Goal: Task Accomplishment & Management: Manage account settings

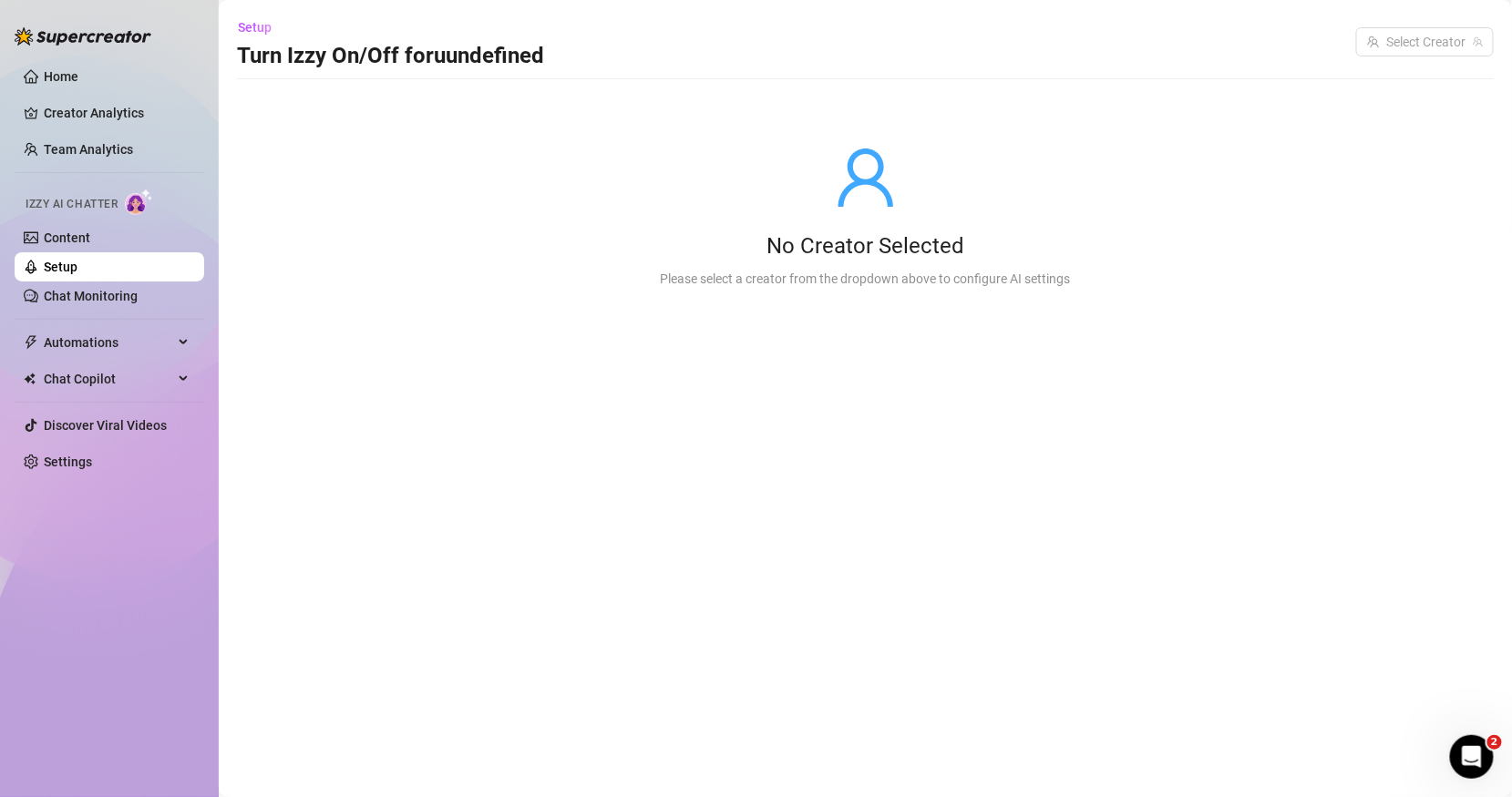
click at [78, 268] on link "Setup" at bounding box center [60, 267] width 33 height 15
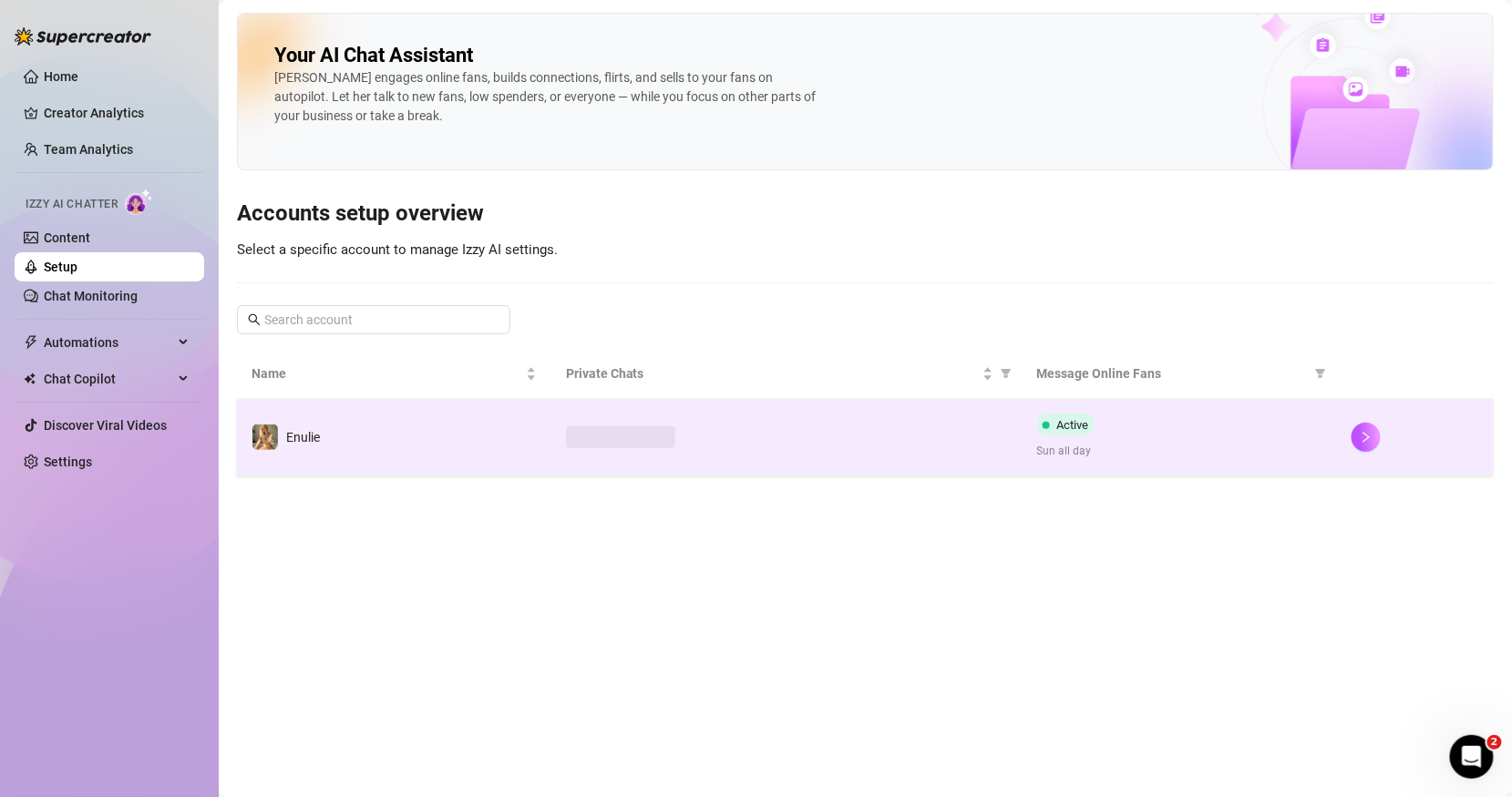
click at [677, 421] on td at bounding box center [787, 437] width 472 height 77
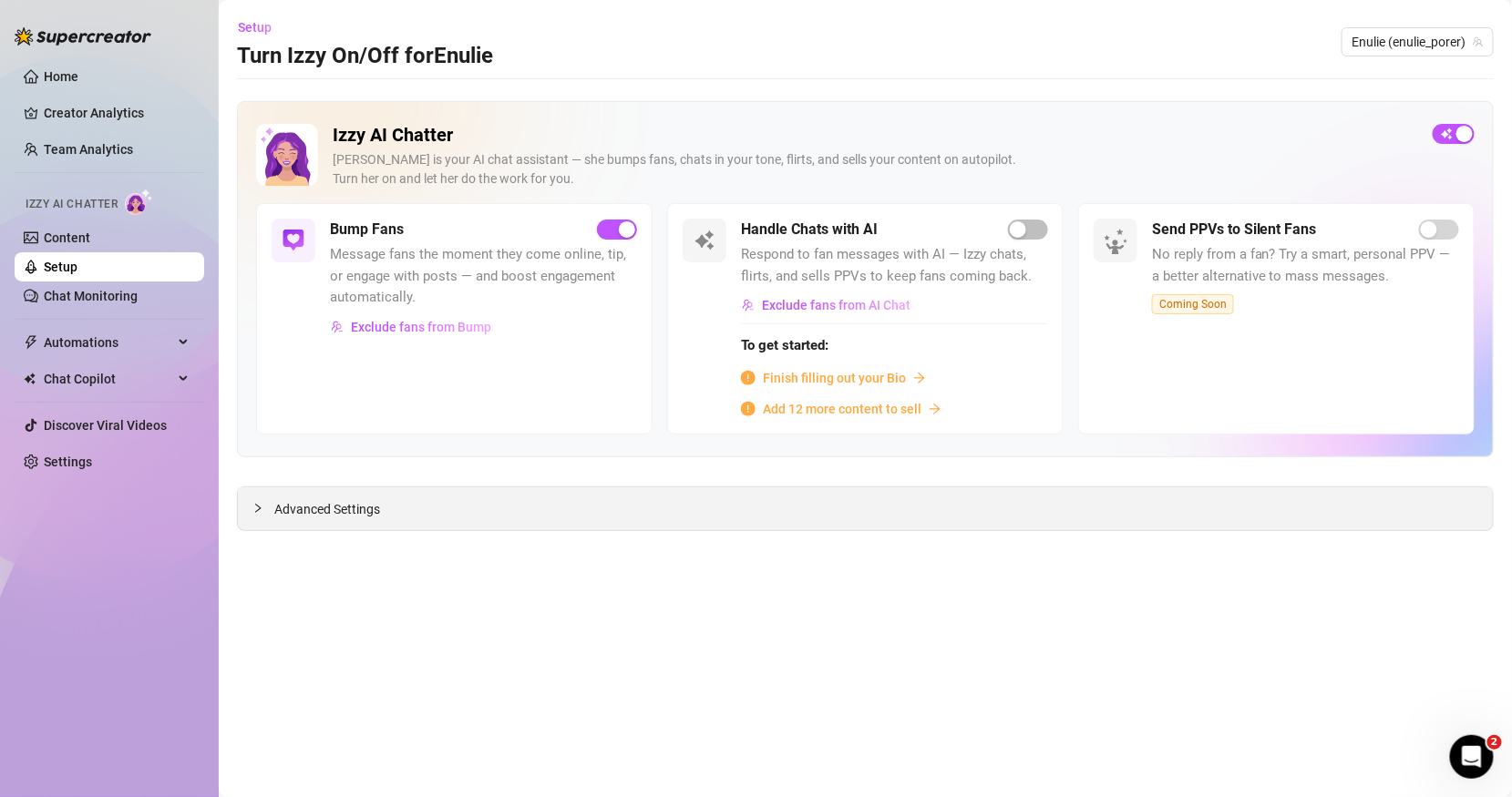
click at [273, 508] on div at bounding box center [263, 508] width 22 height 20
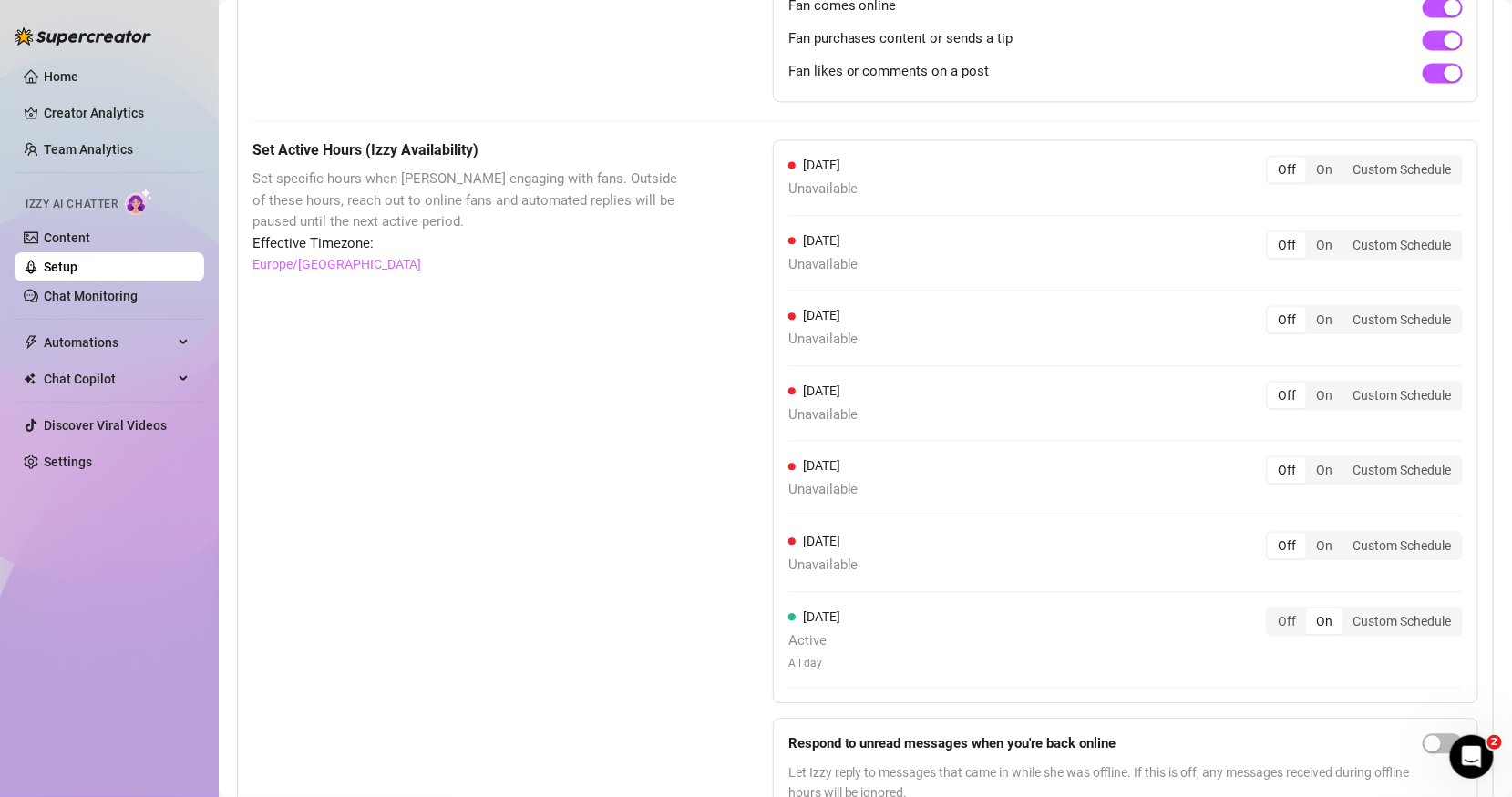
scroll to position [1412, 0]
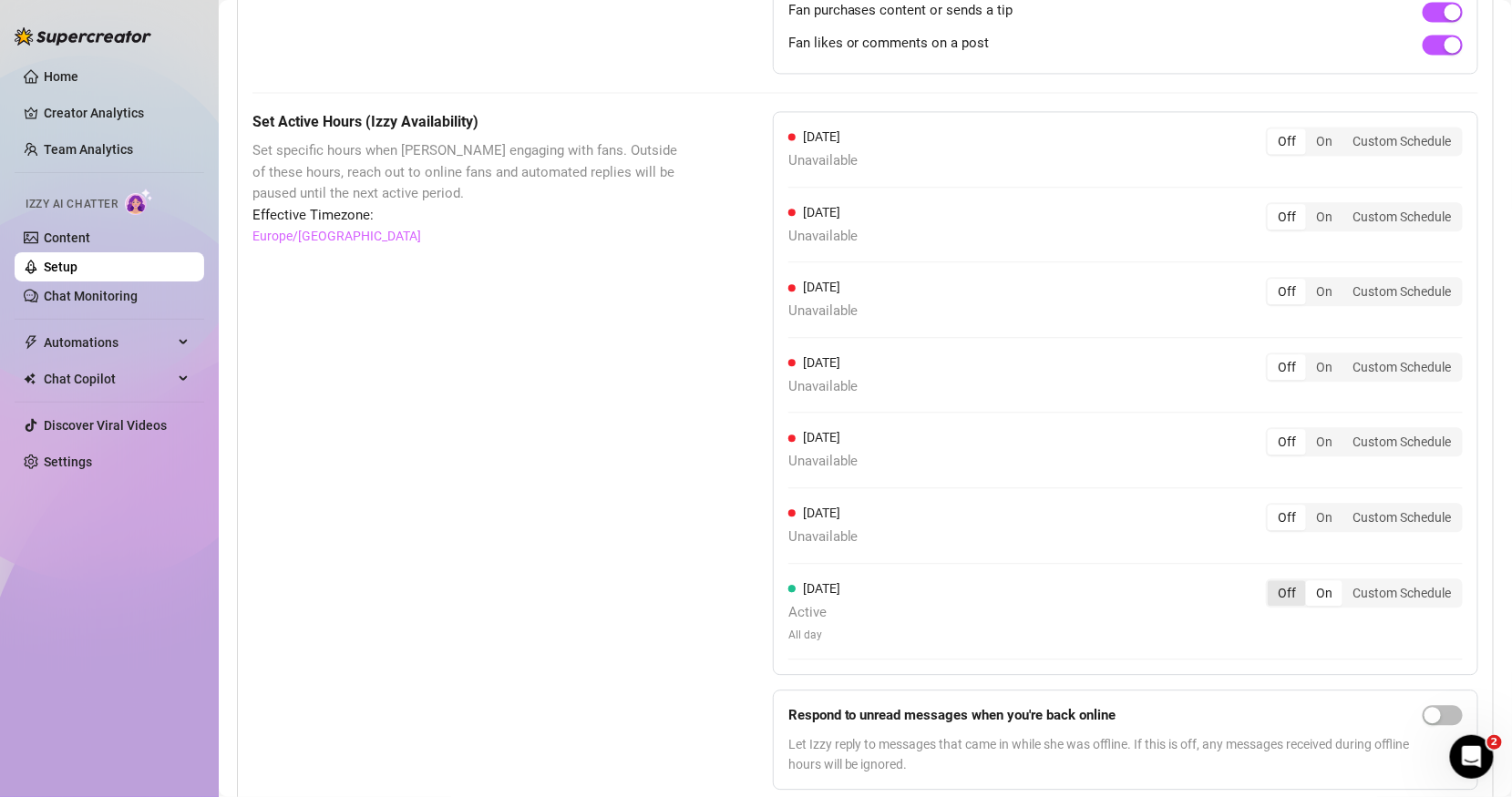
click at [1282, 582] on div "Off" at bounding box center [1287, 593] width 38 height 26
click at [1272, 582] on input "Off" at bounding box center [1272, 582] width 0 height 0
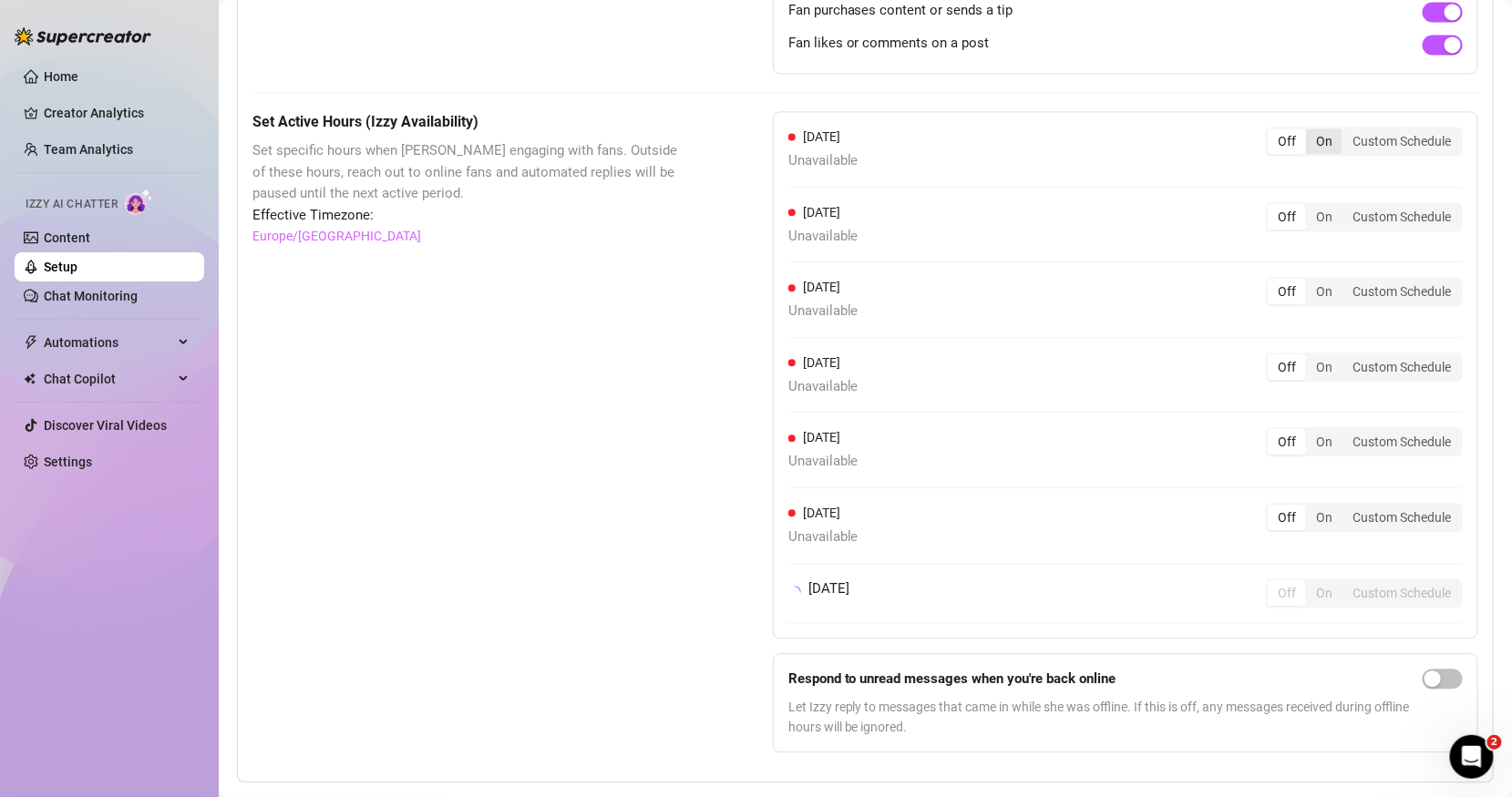
click at [1319, 129] on div "On" at bounding box center [1324, 142] width 36 height 26
click at [1310, 131] on input "On" at bounding box center [1310, 131] width 0 height 0
